Goal: Navigation & Orientation: Find specific page/section

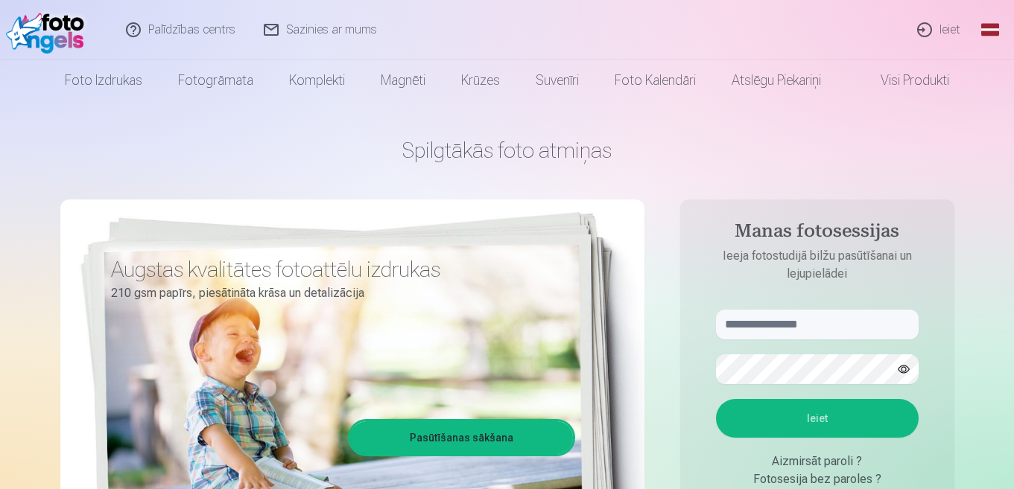
click at [498, 432] on link "Pasūtīšanas sākšana" at bounding box center [461, 438] width 223 height 33
click at [950, 32] on link "Ieiet" at bounding box center [938, 30] width 71 height 60
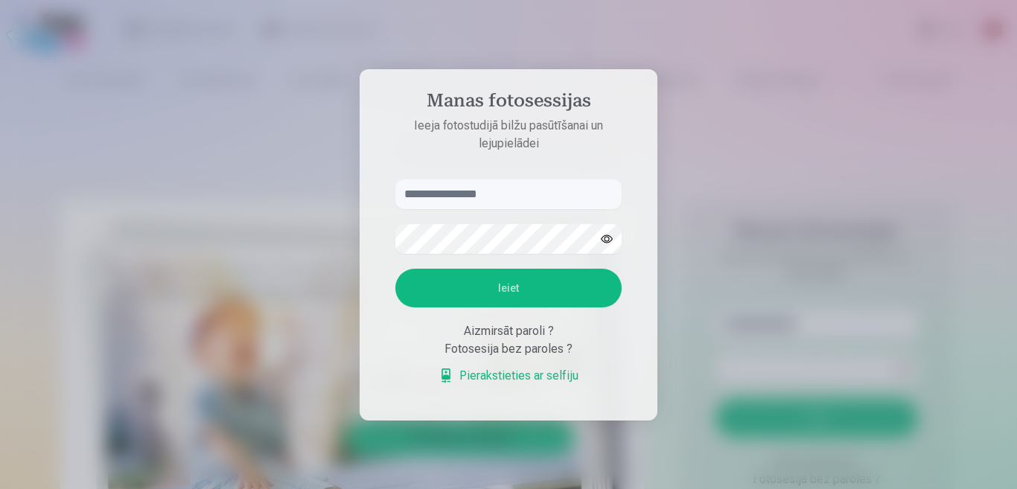
click at [238, 171] on div "Spilgtākās foto atmiņas Augstas kvalitātes fotoattēlu izdrukas 210 gsm papīrs, …" at bounding box center [507, 373] width 894 height 544
